Goal: Find specific page/section: Find specific page/section

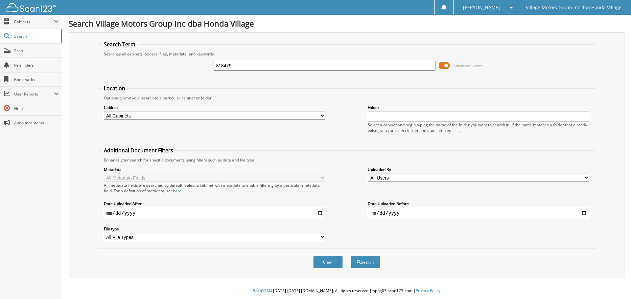
type input "818479"
click at [350, 256] on button "Search" at bounding box center [365, 262] width 30 height 12
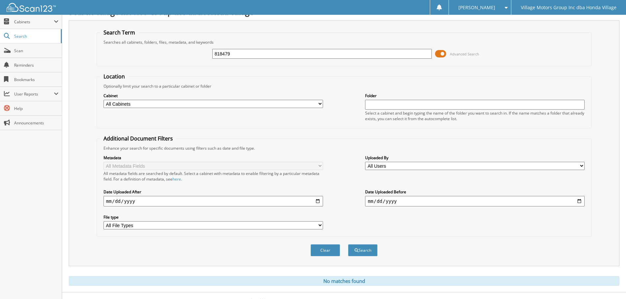
scroll to position [22, 0]
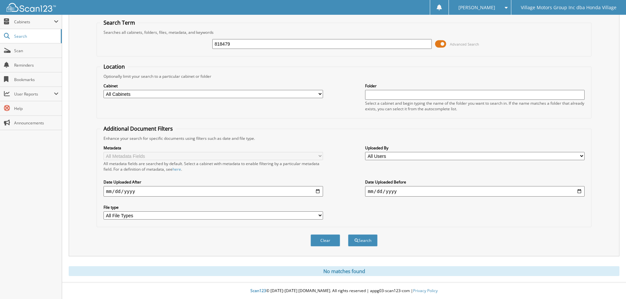
drag, startPoint x: 236, startPoint y: 44, endPoint x: 152, endPoint y: 47, distance: 83.8
click at [152, 47] on div "818479 Advanced Search" at bounding box center [343, 44] width 487 height 18
type input "818479"
click at [348, 235] on button "Search" at bounding box center [363, 241] width 30 height 12
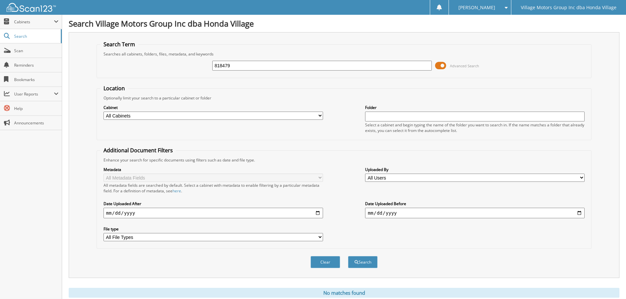
drag, startPoint x: 242, startPoint y: 65, endPoint x: 162, endPoint y: 59, distance: 80.4
click at [164, 60] on div "818479 Advanced Search" at bounding box center [343, 66] width 487 height 18
paste input "[US_VEHICLE_IDENTIFICATION_NUMBER]"
type input "[US_VEHICLE_IDENTIFICATION_NUMBER]"
click at [348, 256] on button "Search" at bounding box center [363, 262] width 30 height 12
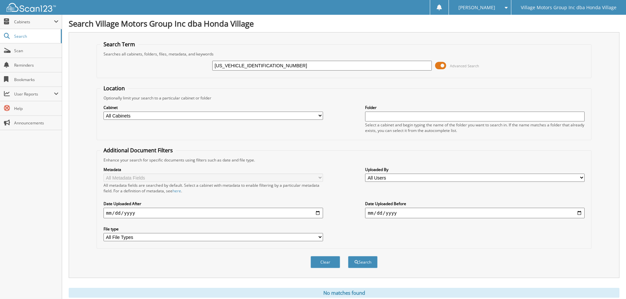
drag, startPoint x: 271, startPoint y: 64, endPoint x: 158, endPoint y: 69, distance: 112.8
click at [158, 69] on div "2T1BURHE1EC185920 Advanced Search" at bounding box center [343, 66] width 487 height 18
click at [219, 63] on input "text" at bounding box center [321, 66] width 219 height 10
type input "818410"
click at [348, 256] on button "Search" at bounding box center [363, 262] width 30 height 12
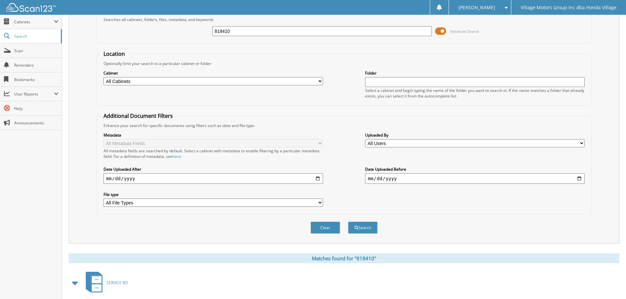
scroll to position [94, 0]
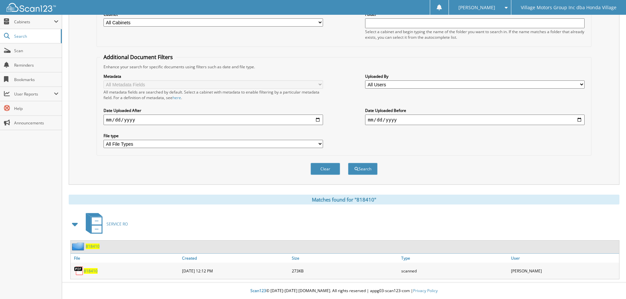
click at [91, 270] on span "818410" at bounding box center [91, 271] width 14 height 6
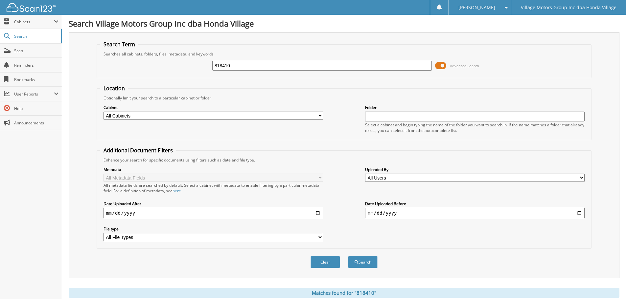
drag, startPoint x: 264, startPoint y: 67, endPoint x: 132, endPoint y: 76, distance: 132.0
click at [132, 76] on fieldset "Search Term Searches all cabinets, folders, files, metadata, and keywords 81841…" at bounding box center [344, 59] width 495 height 37
type input "8"
type input "820302"
click at [348, 256] on button "Search" at bounding box center [363, 262] width 30 height 12
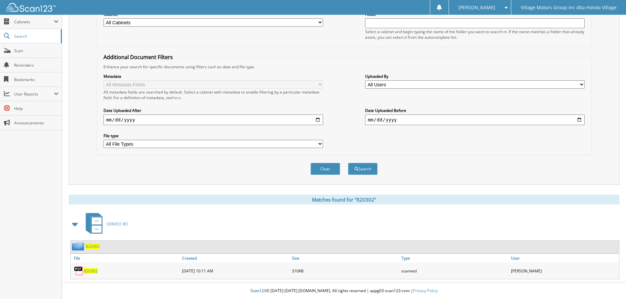
click at [90, 268] on link "820302" at bounding box center [91, 271] width 14 height 6
click at [90, 269] on span "820302" at bounding box center [91, 271] width 14 height 6
click at [86, 272] on span "820302" at bounding box center [91, 271] width 14 height 6
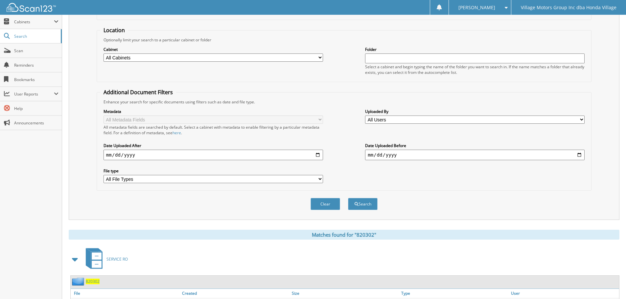
scroll to position [94, 0]
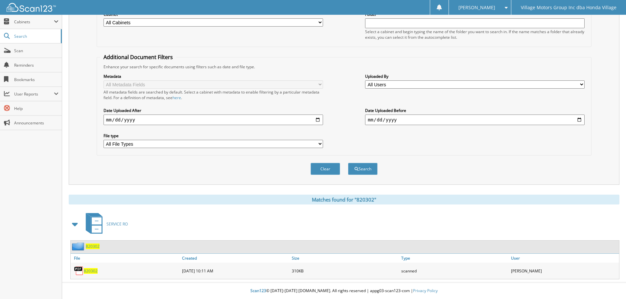
click at [83, 272] on img at bounding box center [79, 271] width 10 height 10
click at [97, 271] on span "820302" at bounding box center [91, 271] width 14 height 6
